Goal: Book appointment/travel/reservation

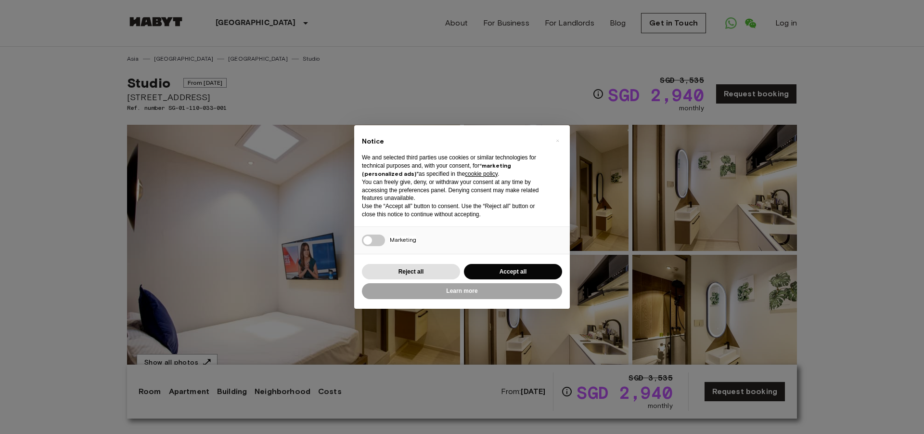
drag, startPoint x: 923, startPoint y: 206, endPoint x: 802, endPoint y: 182, distance: 123.7
click at [916, 206] on div "× Notice We and selected third parties use cookies or similar technologies for …" at bounding box center [462, 217] width 924 height 434
click at [442, 292] on button "Learn more" at bounding box center [462, 291] width 200 height 16
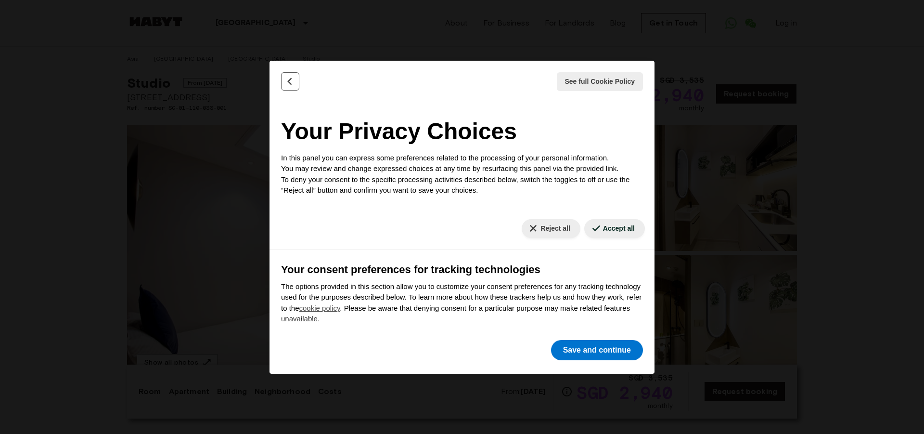
click at [285, 78] on icon "Back" at bounding box center [290, 82] width 10 height 10
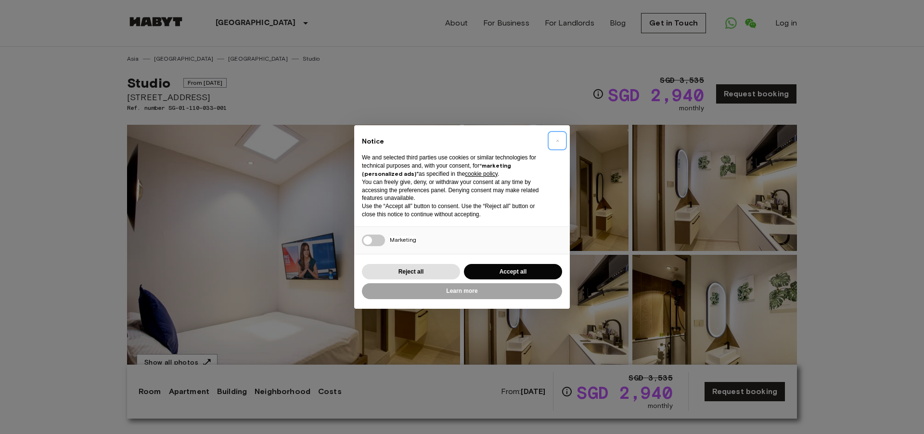
click at [560, 139] on button "×" at bounding box center [557, 140] width 15 height 15
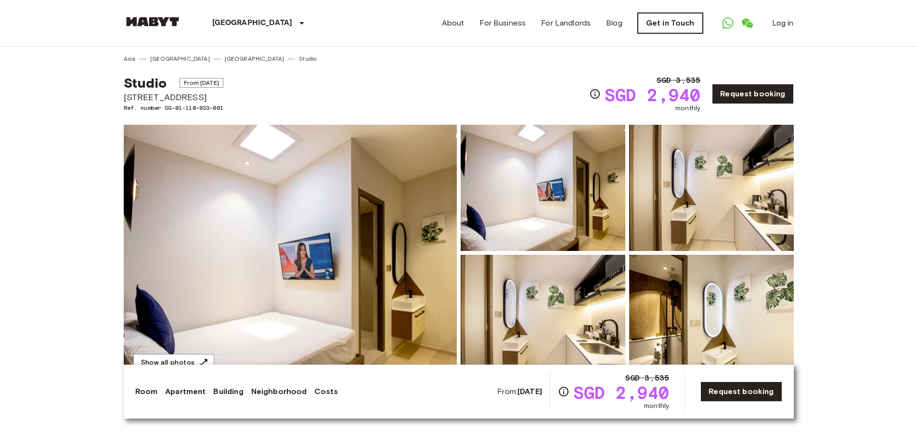
click at [682, 19] on link "Get in Touch" at bounding box center [670, 23] width 65 height 20
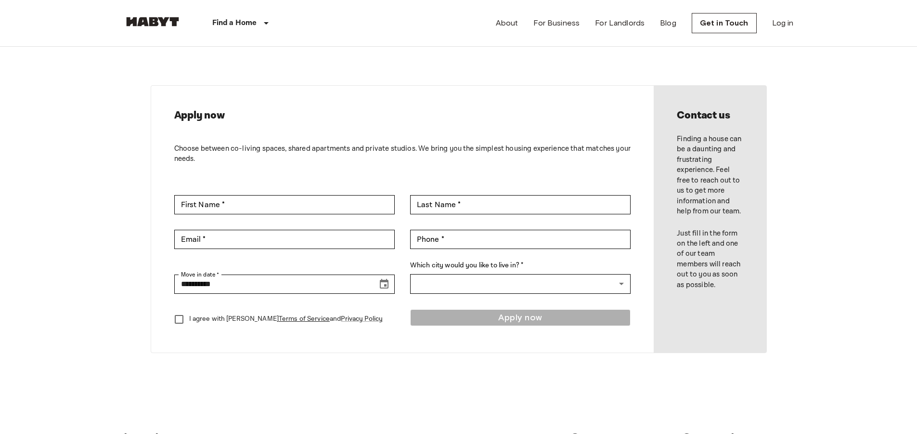
click at [465, 36] on div "Find a Home [GEOGRAPHIC_DATA] [GEOGRAPHIC_DATA] [GEOGRAPHIC_DATA] [GEOGRAPHIC_D…" at bounding box center [459, 23] width 670 height 46
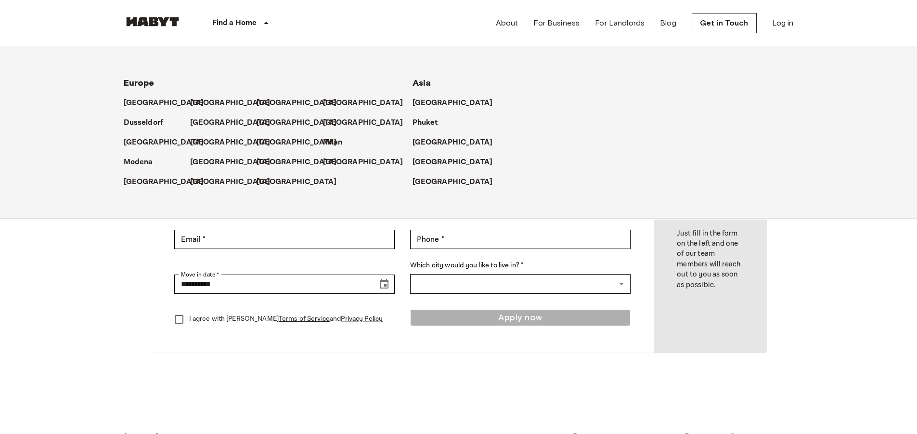
click at [280, 19] on div "Find a Home" at bounding box center [242, 23] width 122 height 46
click at [257, 19] on div "Find a Home" at bounding box center [242, 23] width 122 height 46
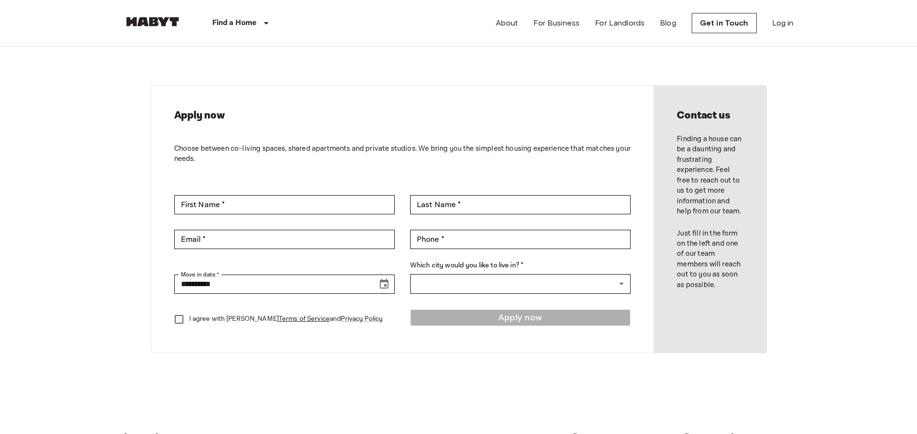
click at [255, 20] on p "Find a Home" at bounding box center [234, 23] width 45 height 12
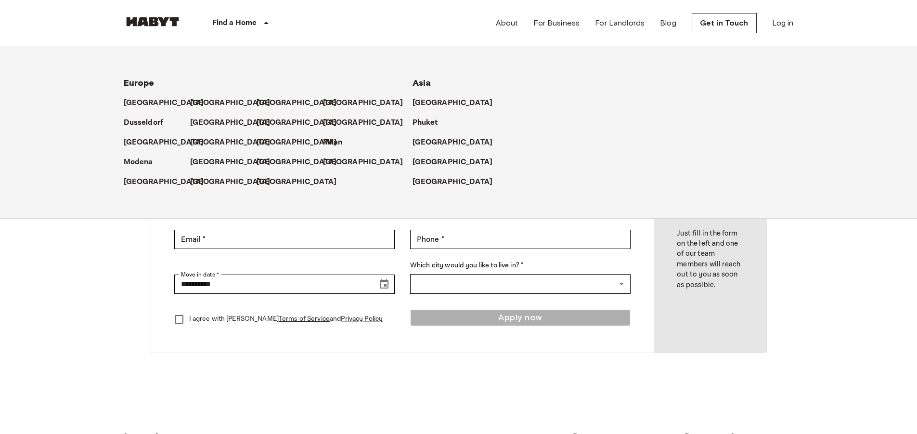
click at [255, 20] on p "Find a Home" at bounding box center [234, 23] width 45 height 12
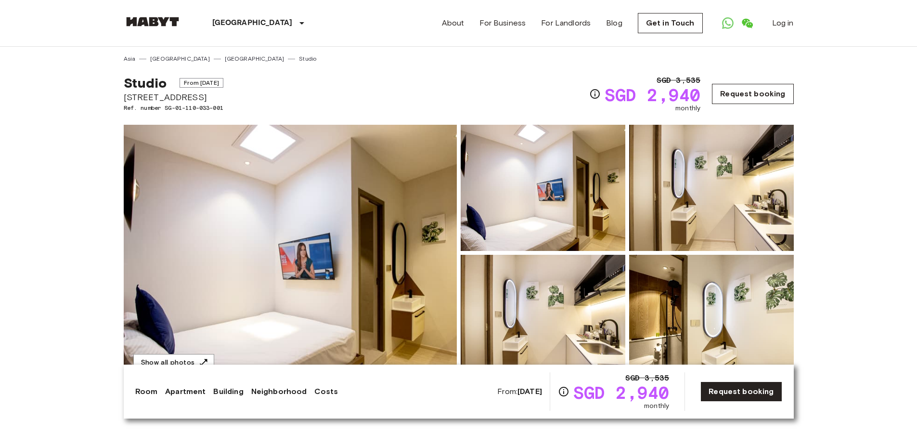
click at [737, 98] on link "Request booking" at bounding box center [752, 94] width 81 height 20
click at [378, 25] on div "[GEOGRAPHIC_DATA] [GEOGRAPHIC_DATA] [GEOGRAPHIC_DATA] [GEOGRAPHIC_DATA] [GEOGRA…" at bounding box center [459, 23] width 670 height 46
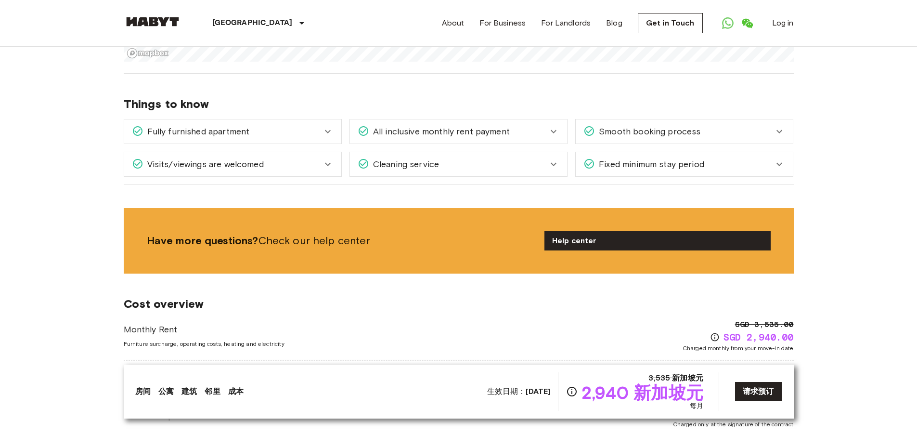
scroll to position [989, 0]
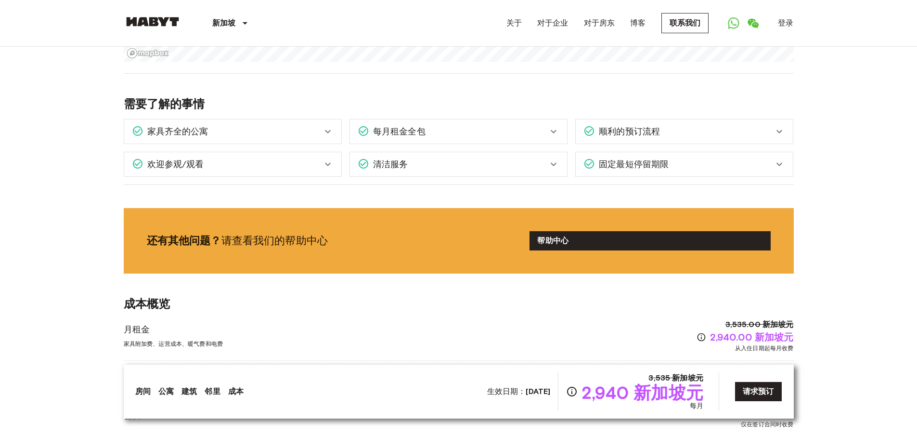
drag, startPoint x: 907, startPoint y: 159, endPoint x: 901, endPoint y: 157, distance: 6.1
click at [907, 159] on body "新加坡 欧洲 [GEOGRAPHIC_DATA][PERSON_NAME] [GEOGRAPHIC_DATA][PERSON_NAME] [GEOGRAPHI…" at bounding box center [458, 338] width 917 height 2655
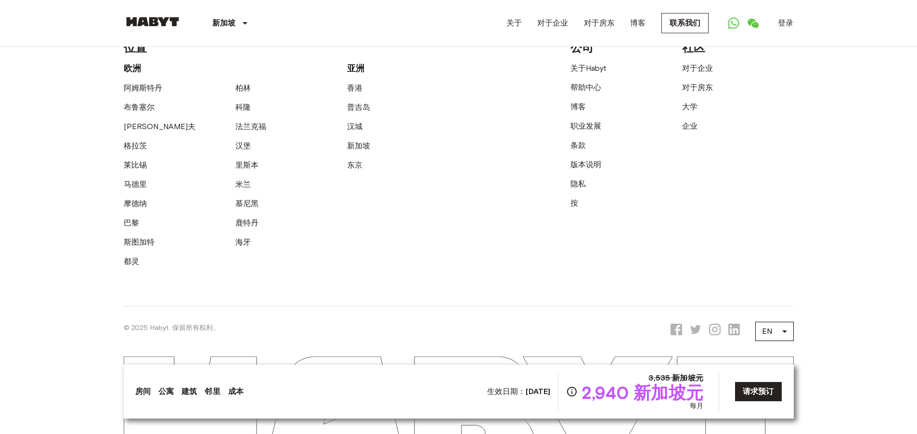
scroll to position [2222, 0]
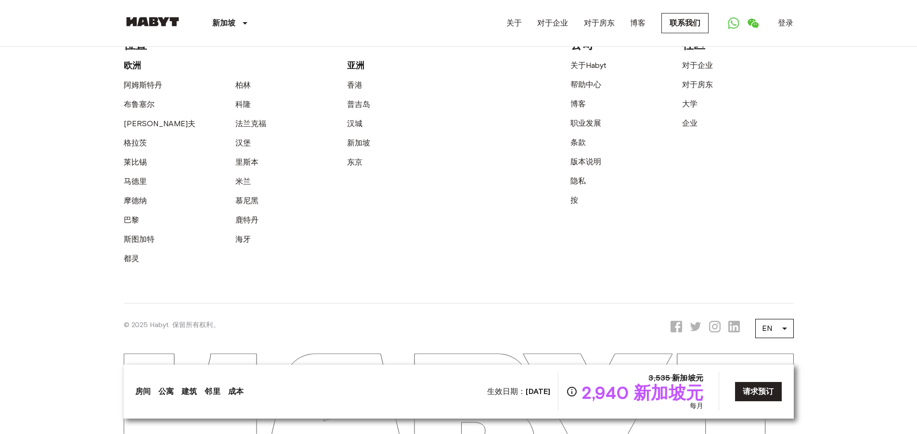
click at [143, 392] on font "房间" at bounding box center [142, 390] width 15 height 9
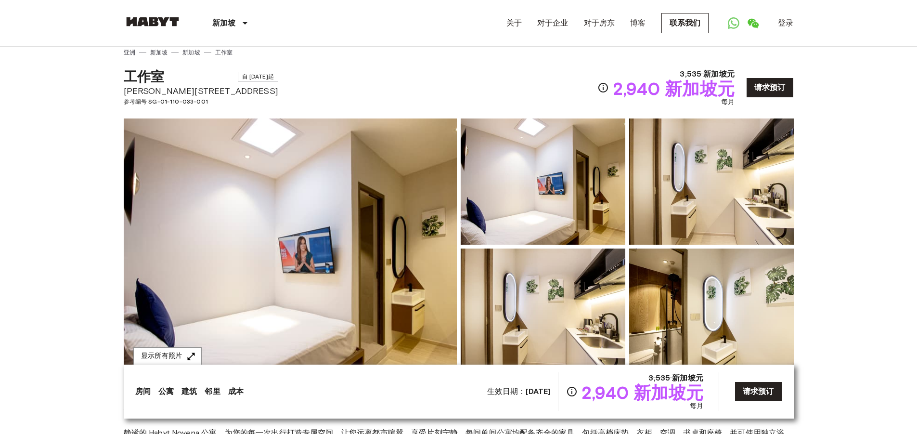
scroll to position [0, 0]
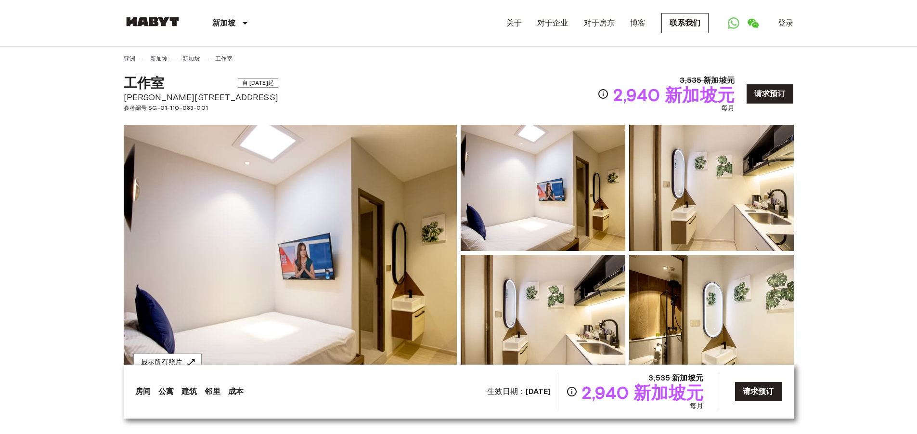
click at [150, 80] on font "工作室" at bounding box center [144, 83] width 40 height 16
click at [776, 87] on link "请求预订" at bounding box center [770, 94] width 48 height 20
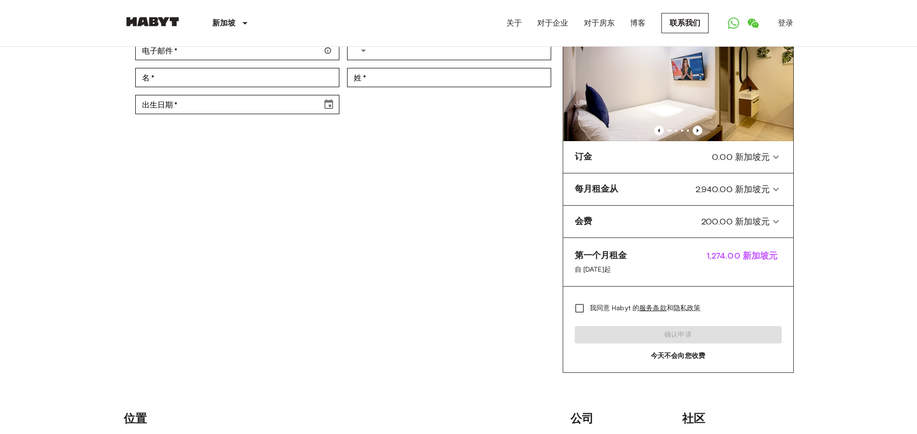
scroll to position [96, 0]
